Goal: Task Accomplishment & Management: Use online tool/utility

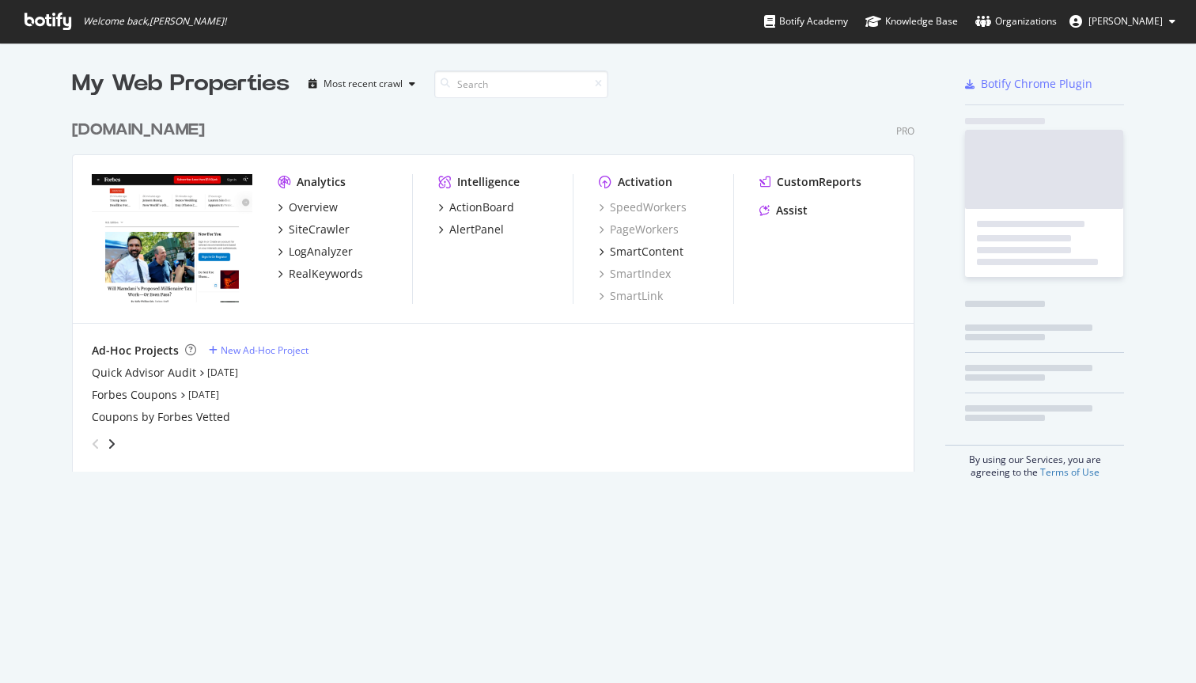
scroll to position [683, 1196]
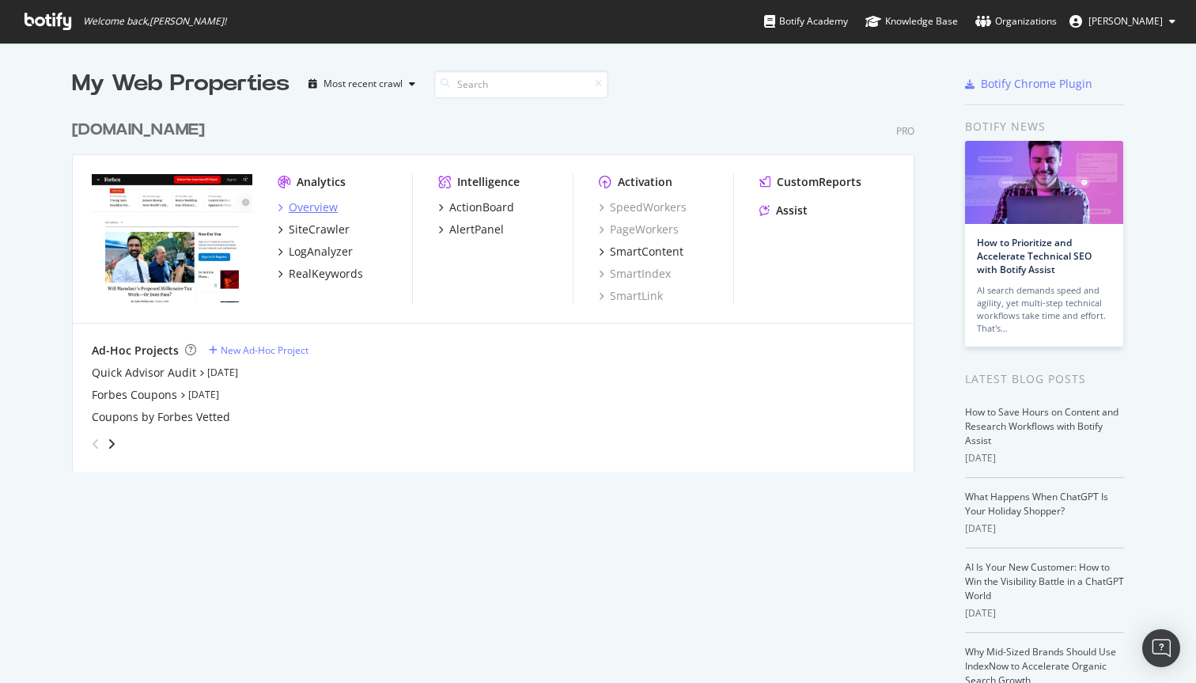
click at [308, 205] on div "Overview" at bounding box center [313, 207] width 49 height 16
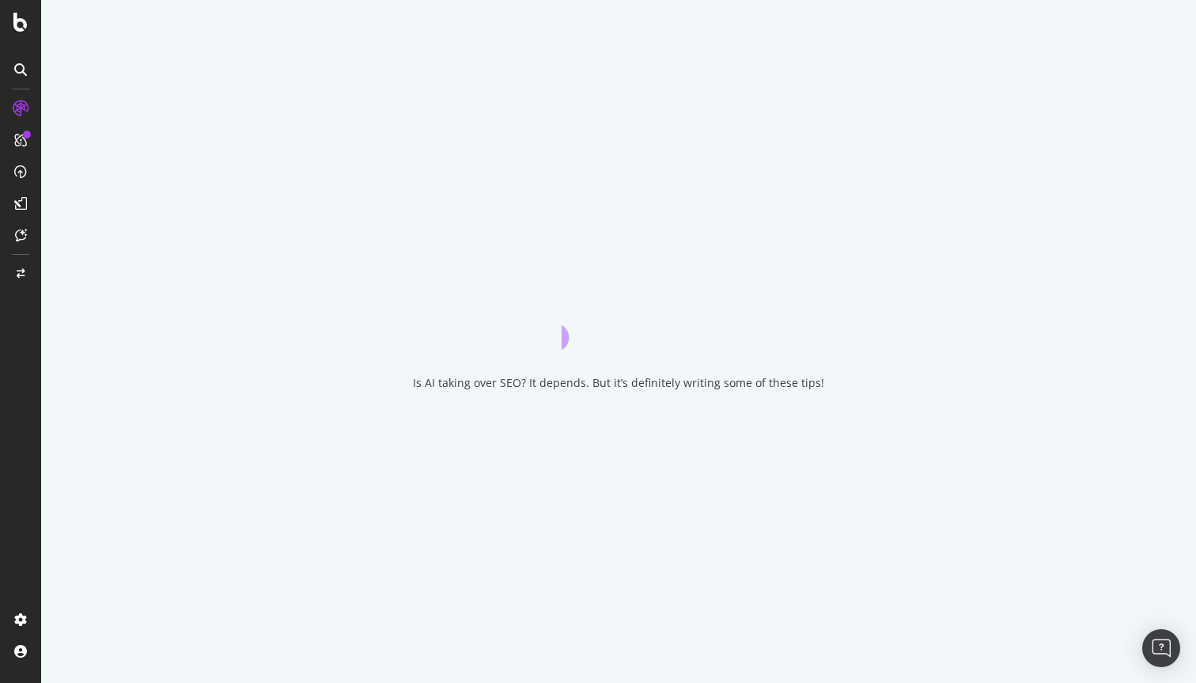
click at [20, 65] on icon at bounding box center [20, 69] width 13 height 13
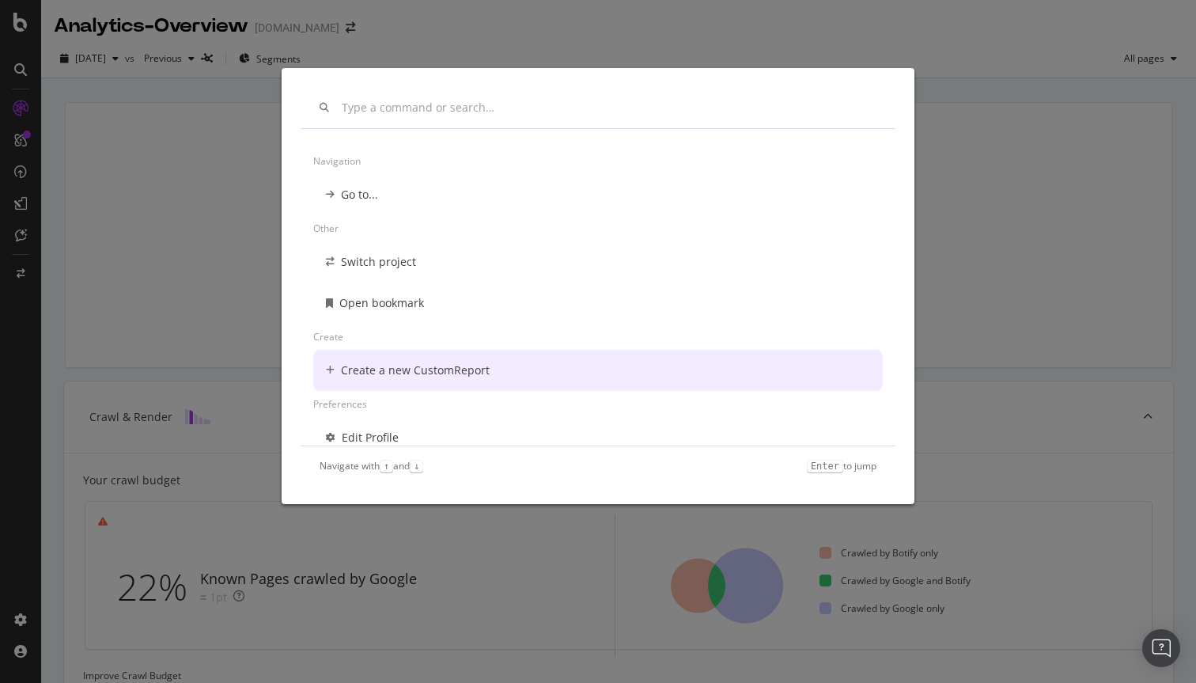
click at [383, 372] on div "Create a new CustomReport" at bounding box center [415, 370] width 149 height 16
